Goal: Transaction & Acquisition: Subscribe to service/newsletter

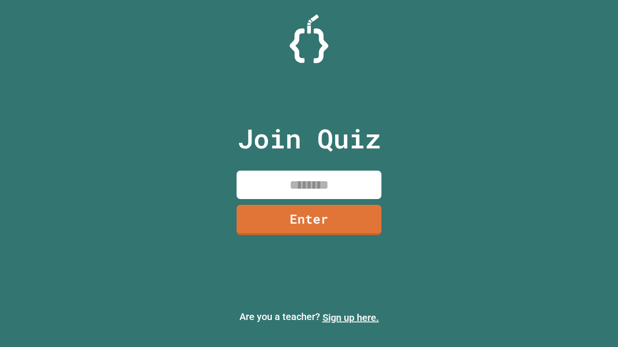
click at [350, 318] on link "Sign up here." at bounding box center [350, 318] width 56 height 12
